Goal: Find specific page/section: Find specific page/section

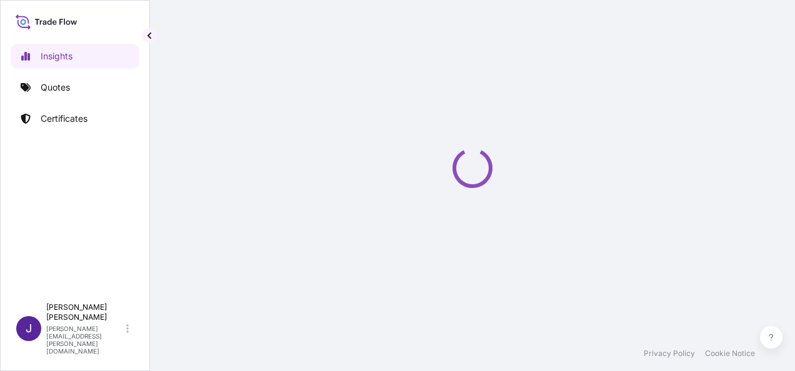
select select "2025"
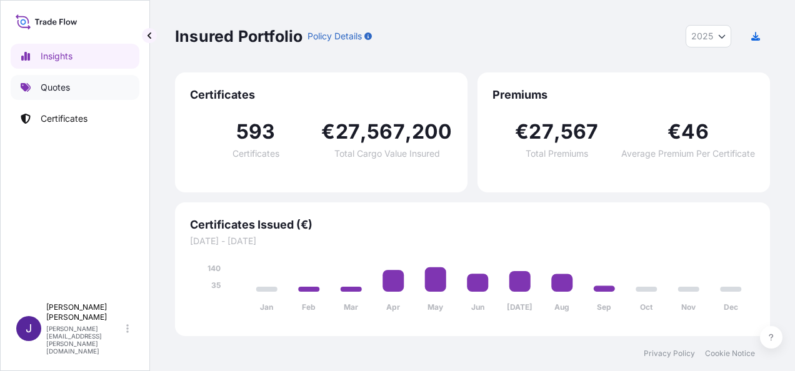
click at [65, 88] on p "Quotes" at bounding box center [55, 87] width 29 height 12
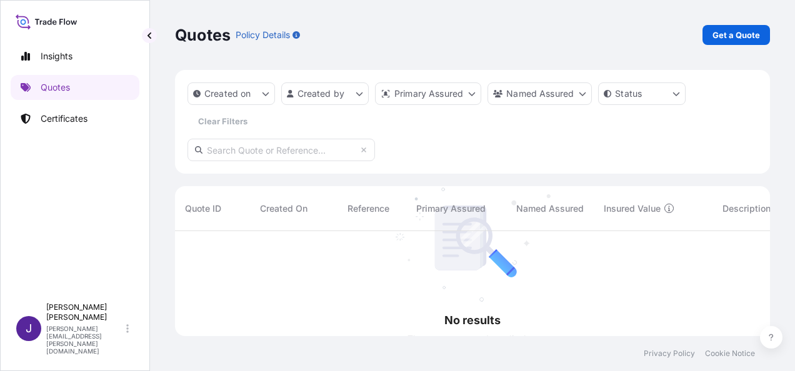
scroll to position [140, 585]
